Goal: Task Accomplishment & Management: Use online tool/utility

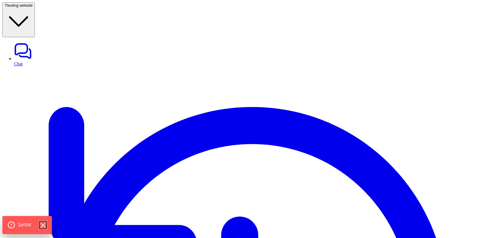
click at [44, 222] on icon "Hide Errors" at bounding box center [43, 225] width 8 height 8
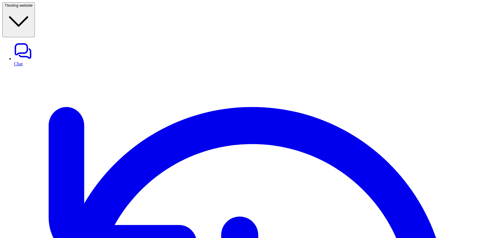
scroll to position [57, 0]
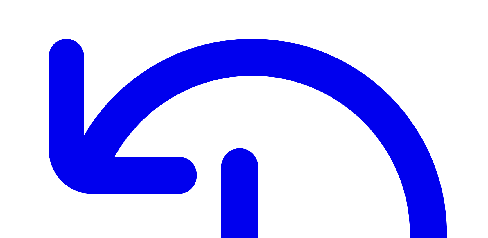
scroll to position [79, 0]
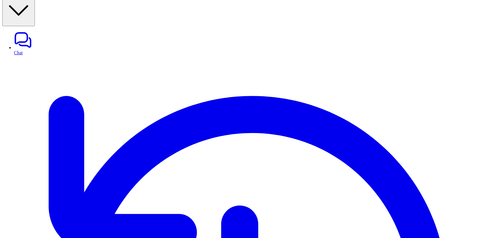
scroll to position [9, 0]
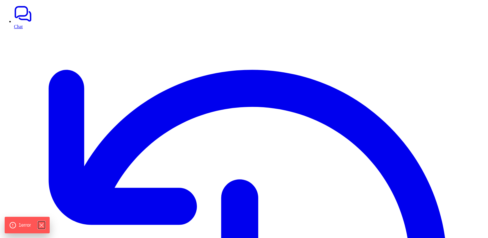
click at [43, 226] on icon "Hide Errors" at bounding box center [41, 225] width 7 height 7
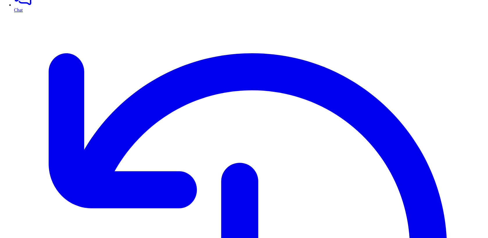
scroll to position [145, 0]
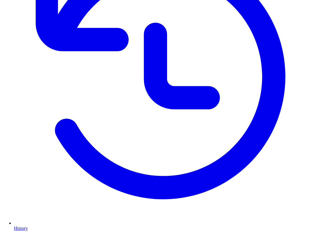
scroll to position [155, 0]
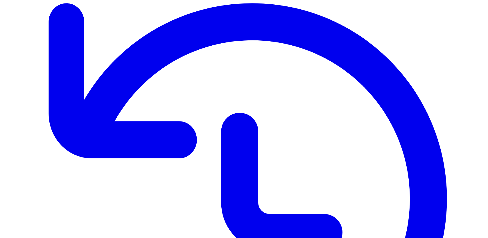
scroll to position [98, 0]
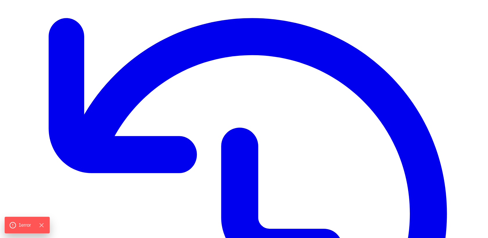
scroll to position [87, 0]
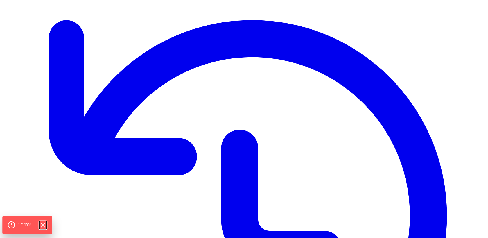
click at [40, 223] on icon "Hide Errors" at bounding box center [43, 225] width 8 height 8
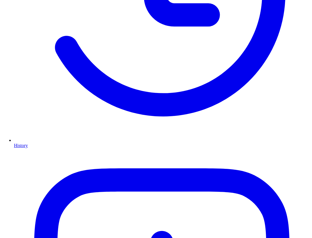
scroll to position [177, 0]
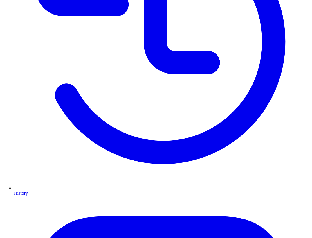
scroll to position [172, 0]
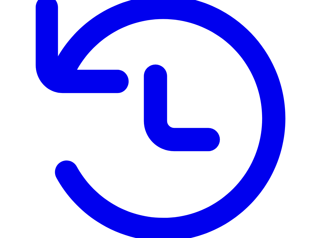
scroll to position [56, 0]
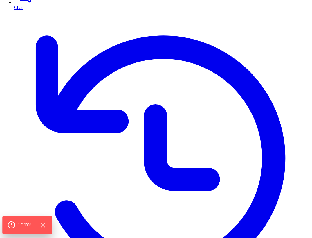
click at [29, 228] on span "1 error" at bounding box center [25, 225] width 14 height 8
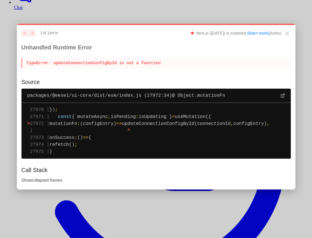
scroll to position [0, 0]
click at [289, 34] on icon "Close" at bounding box center [287, 33] width 7 height 7
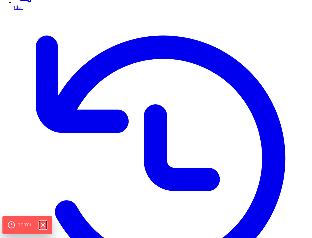
click at [42, 225] on icon "Hide Errors" at bounding box center [43, 225] width 8 height 8
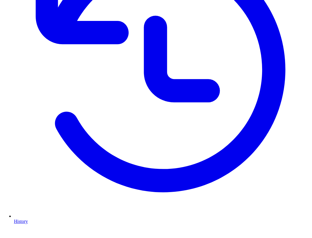
scroll to position [111, 0]
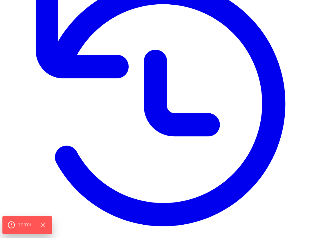
click at [31, 219] on div "1 error" at bounding box center [26, 225] width 49 height 18
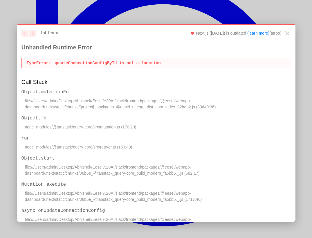
scroll to position [13, 0]
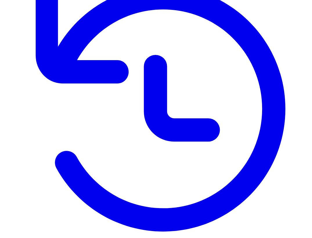
scroll to position [95, 0]
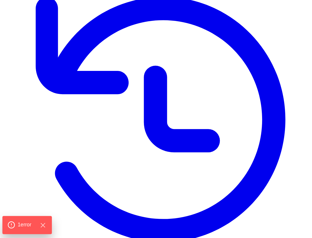
click at [18, 222] on span "1 error" at bounding box center [25, 225] width 14 height 8
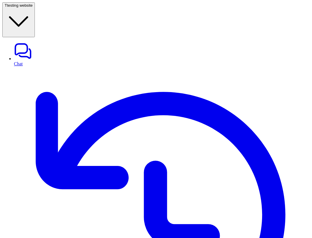
scroll to position [22, 0]
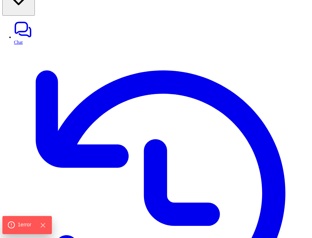
click at [35, 223] on div "1 error" at bounding box center [27, 225] width 39 height 8
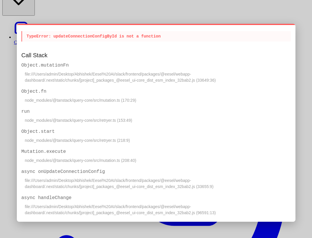
scroll to position [0, 0]
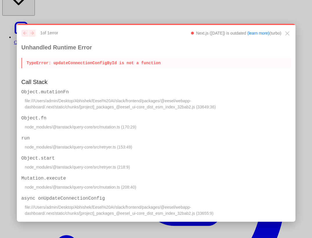
click at [95, 61] on p "TypeError : updateConnectionConfigById is not a function" at bounding box center [157, 63] width 270 height 10
click at [287, 33] on icon "Close" at bounding box center [287, 33] width 3 height 3
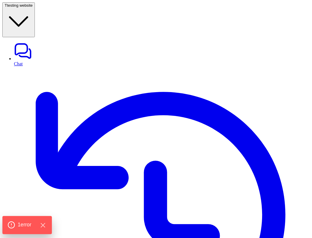
click at [23, 226] on span "1 error" at bounding box center [25, 225] width 14 height 8
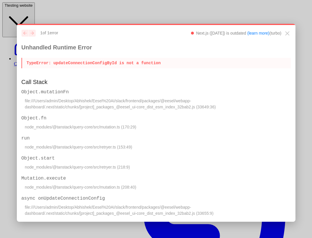
click at [94, 62] on p "TypeError : updateConnectionConfigById is not a function" at bounding box center [157, 63] width 270 height 10
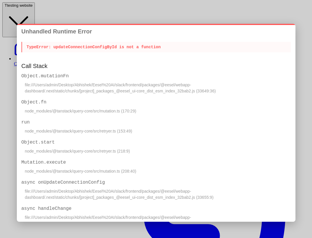
scroll to position [13, 0]
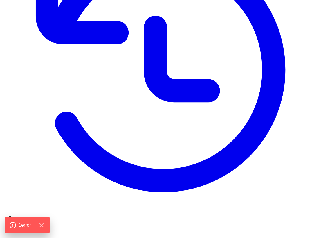
click at [214, 32] on div at bounding box center [214, 32] width 0 height 0
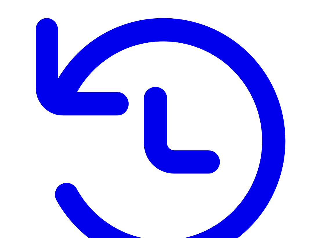
scroll to position [72, 0]
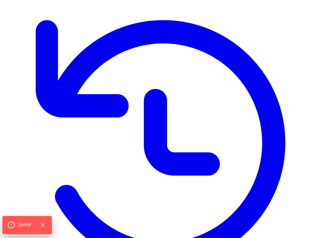
click at [31, 223] on span "1 error" at bounding box center [25, 225] width 14 height 8
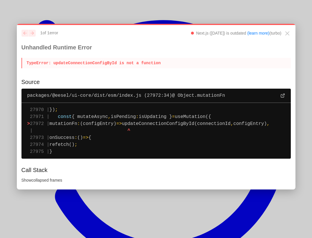
scroll to position [0, 0]
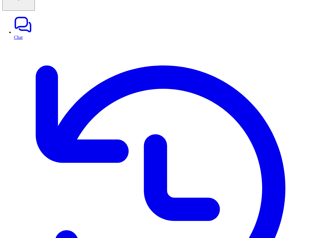
scroll to position [101, 0]
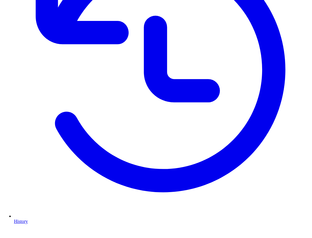
scroll to position [122, 0]
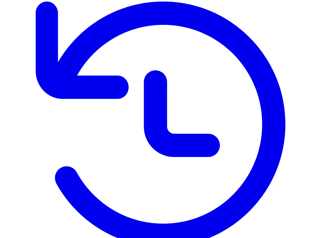
scroll to position [88, 0]
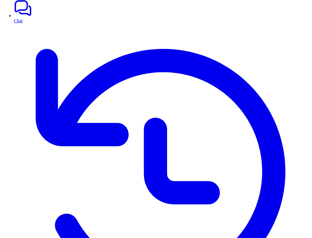
scroll to position [43, 0]
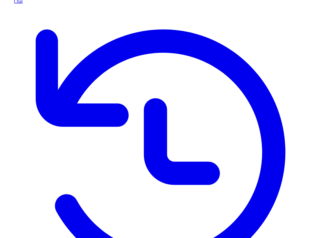
scroll to position [145, 0]
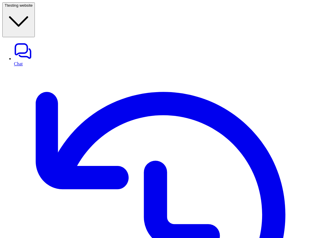
scroll to position [19, 0]
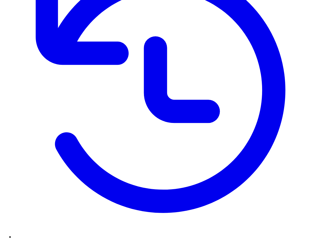
scroll to position [122, 0]
